Goal: Use online tool/utility: Use online tool/utility

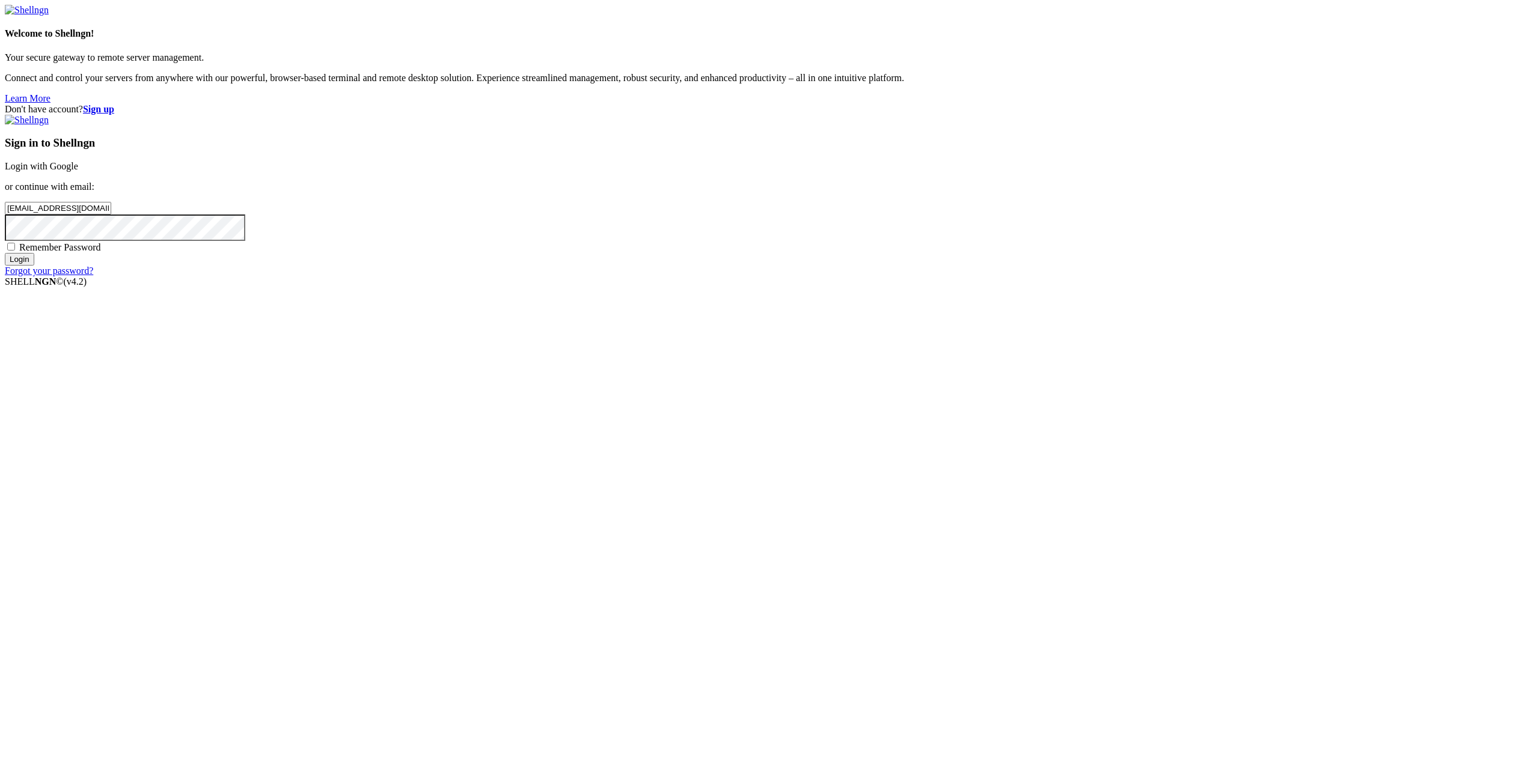
click at [34, 266] on input "Login" at bounding box center [20, 259] width 30 height 12
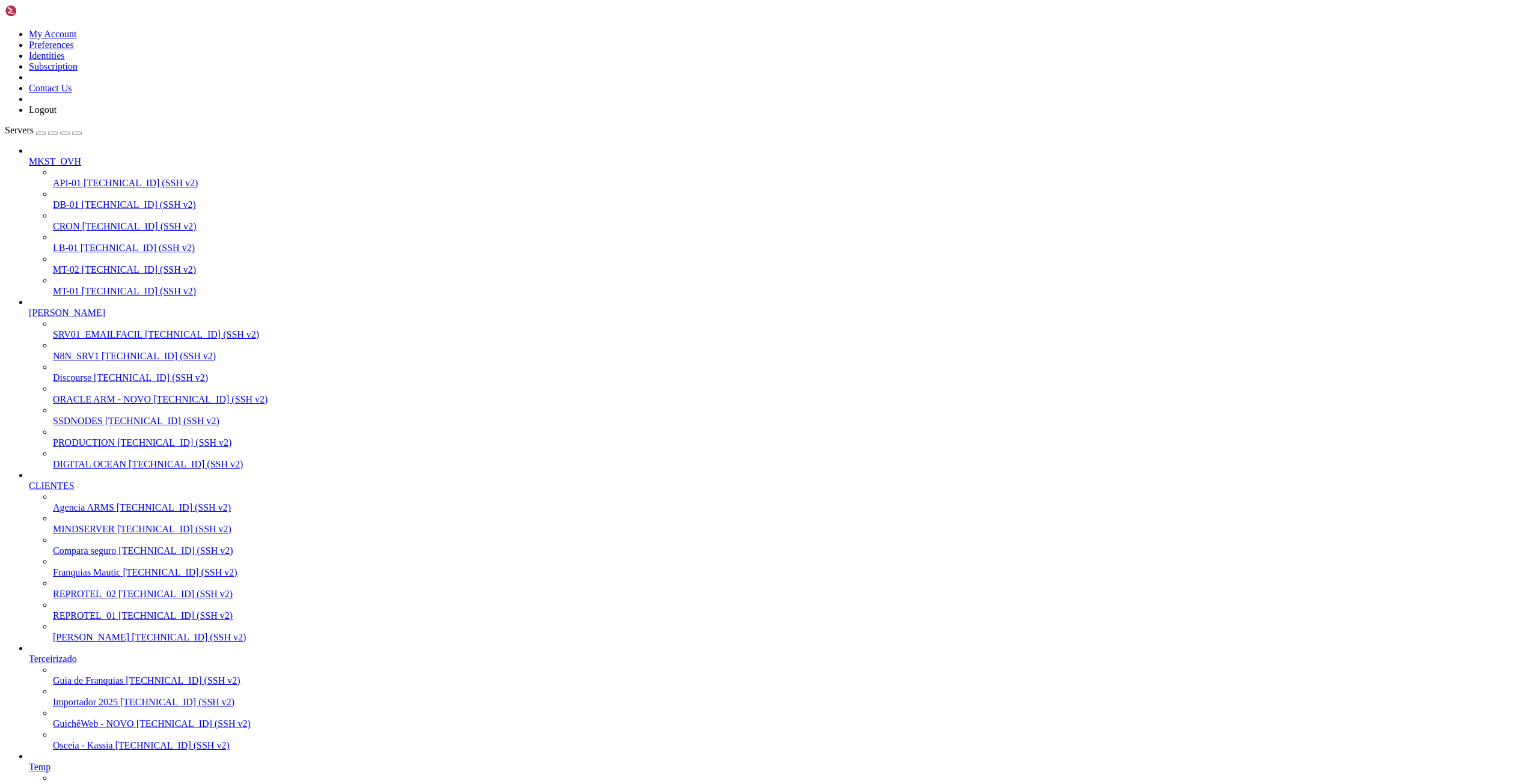
scroll to position [4220, 0]
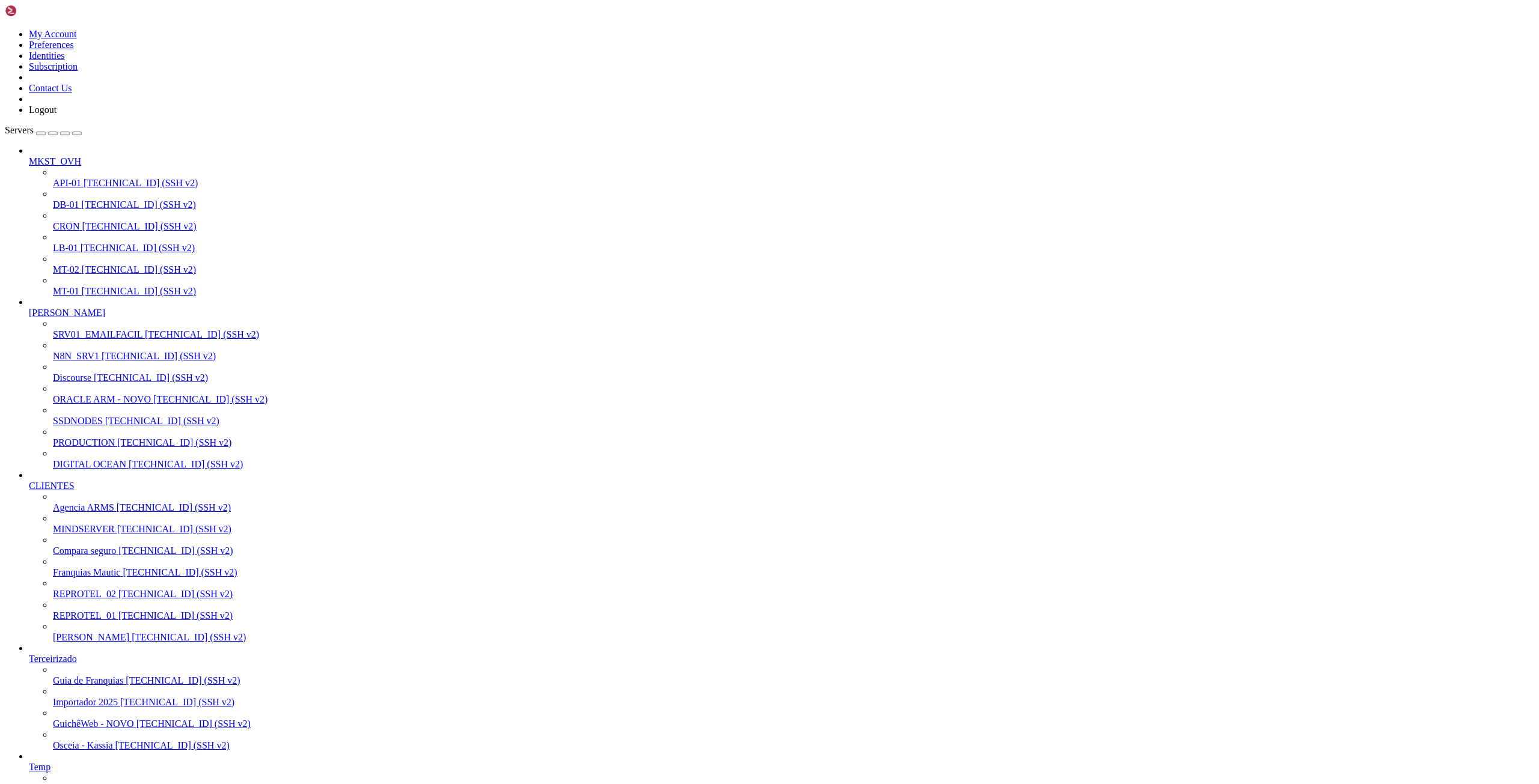
drag, startPoint x: 10, startPoint y: 1278, endPoint x: 162, endPoint y: 1333, distance: 161.6
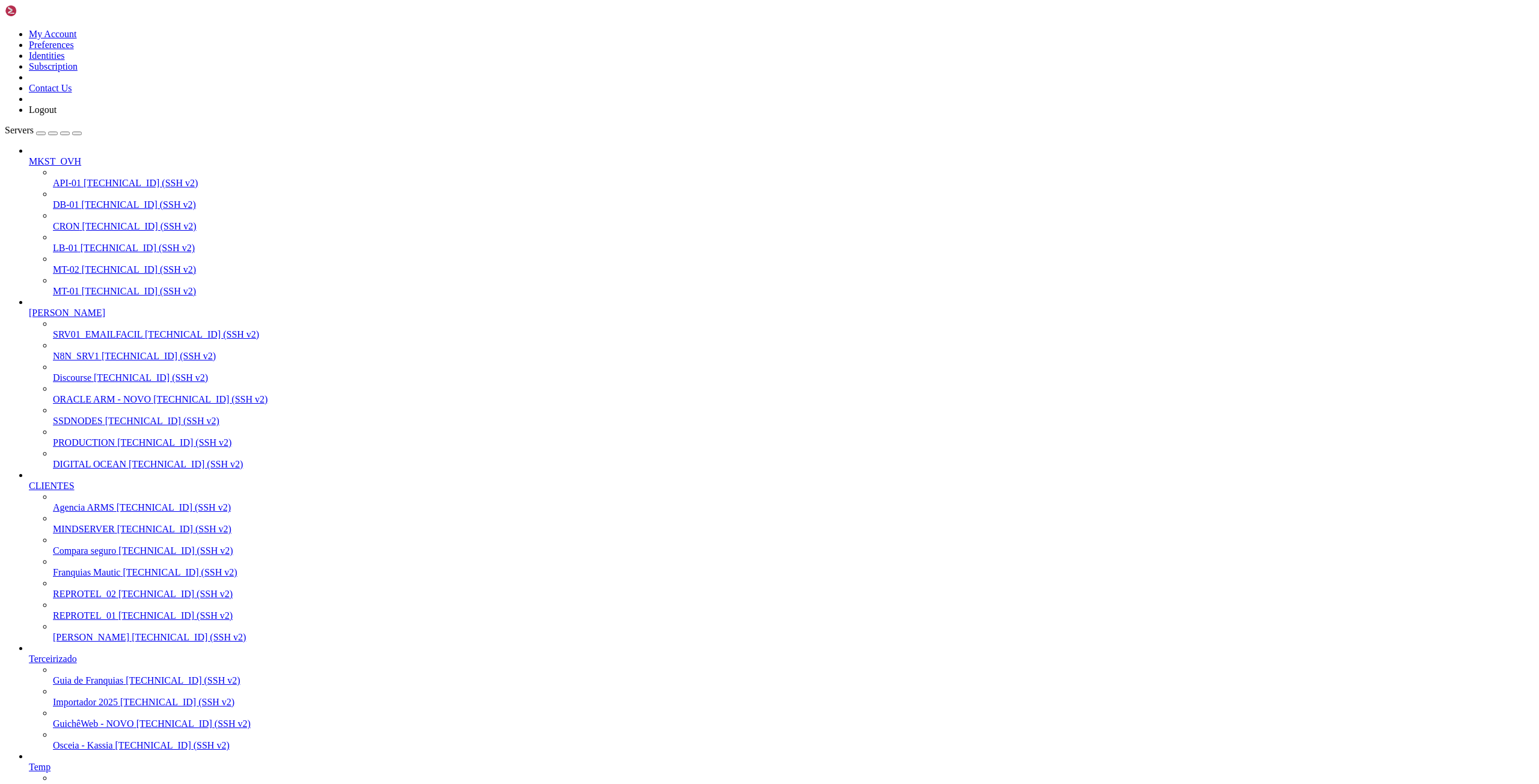
scroll to position [4505, 0]
drag, startPoint x: 10, startPoint y: 1267, endPoint x: 671, endPoint y: 1804, distance: 851.6
